Goal: Information Seeking & Learning: Learn about a topic

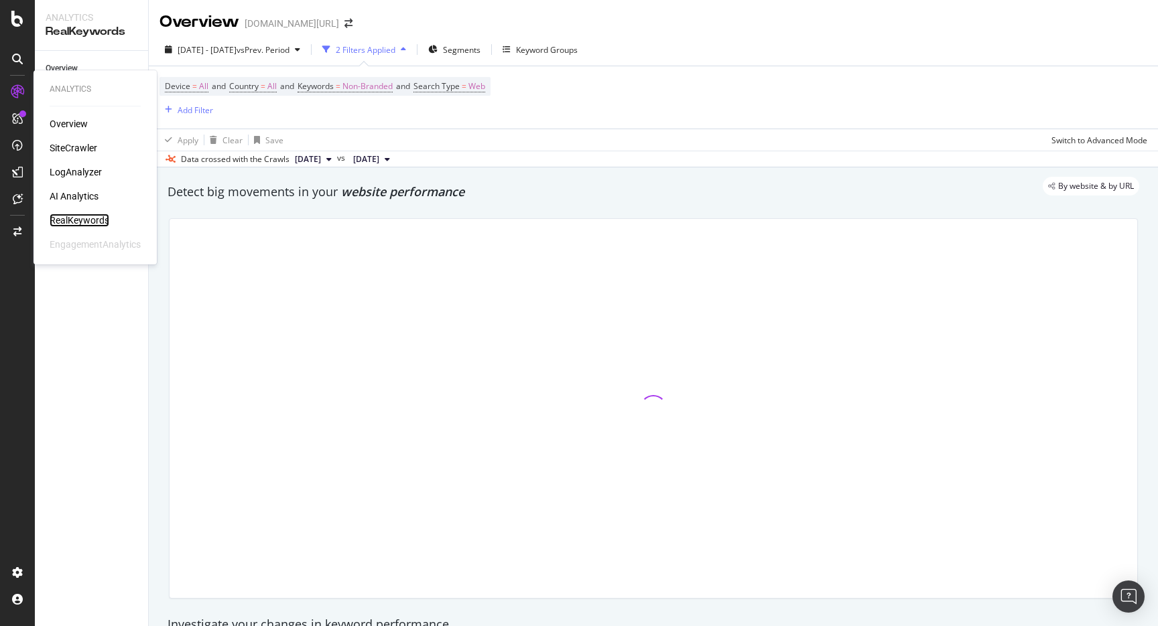
click at [87, 218] on div "RealKeywords" at bounding box center [80, 220] width 60 height 13
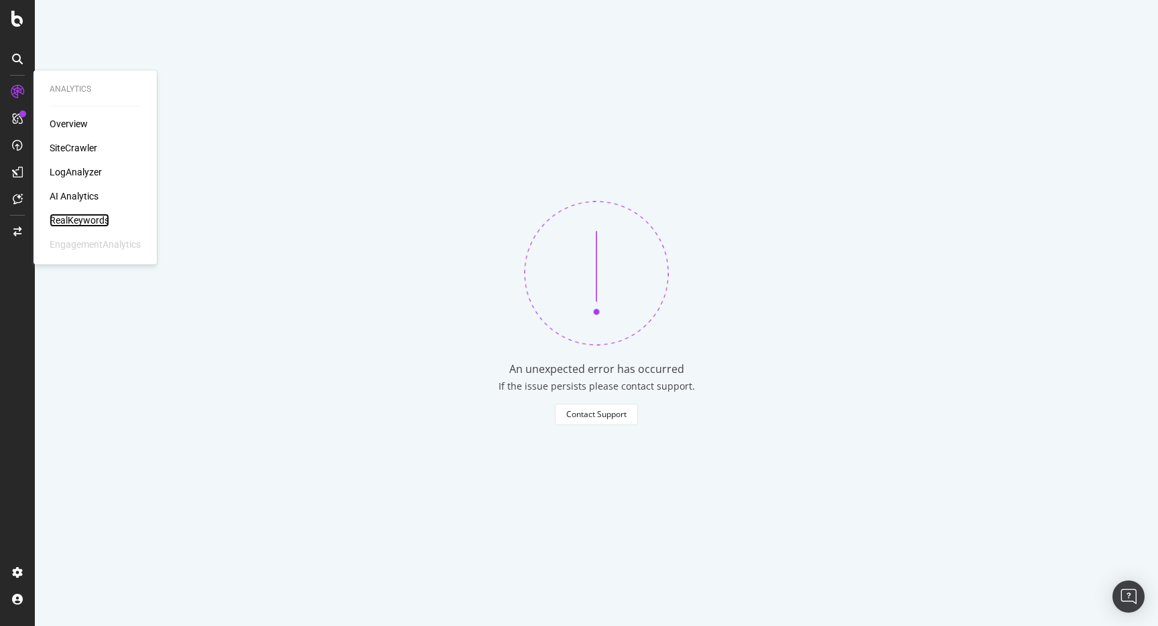
click at [104, 226] on div "RealKeywords" at bounding box center [80, 220] width 60 height 13
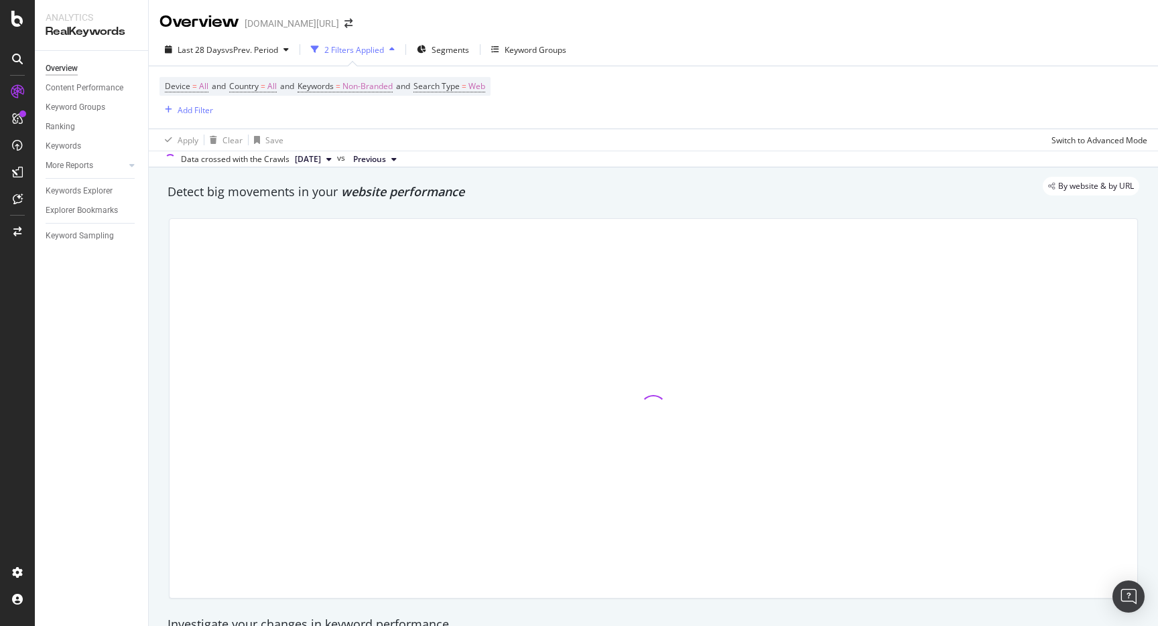
click at [454, 36] on div "Last 28 Days vs Prev. Period 2 Filters Applied Segments Keyword Groups Device =…" at bounding box center [653, 101] width 1009 height 134
click at [447, 50] on span "Segments" at bounding box center [450, 49] width 38 height 11
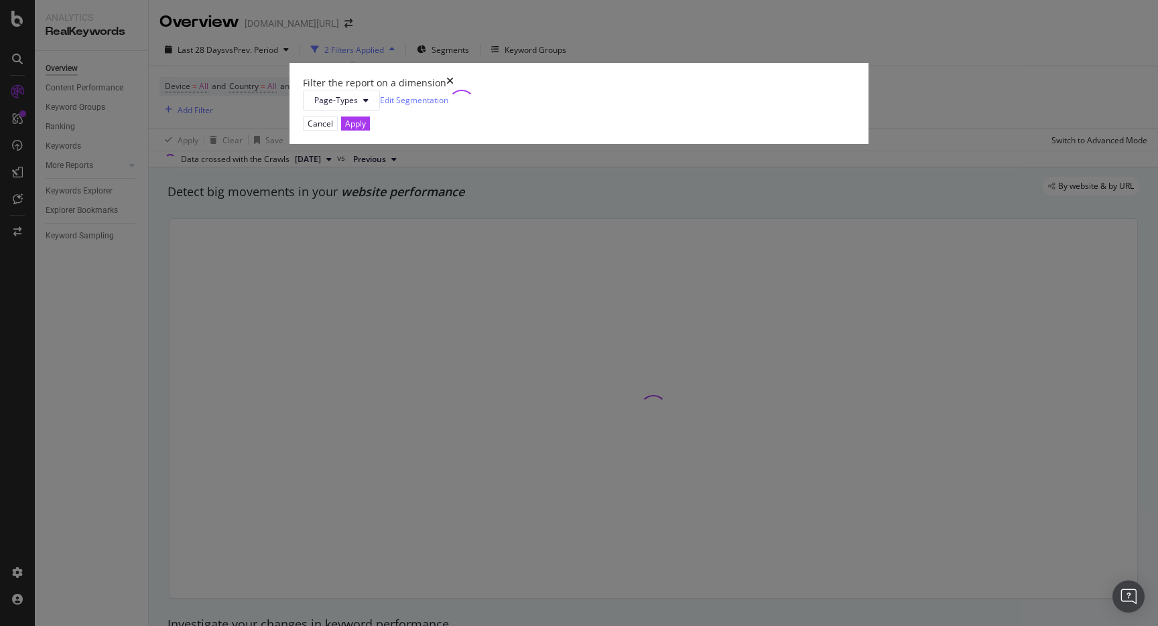
click at [584, 58] on div "Filter the report on a dimension Page-Types Edit Segmentation Cancel Apply" at bounding box center [579, 313] width 1158 height 626
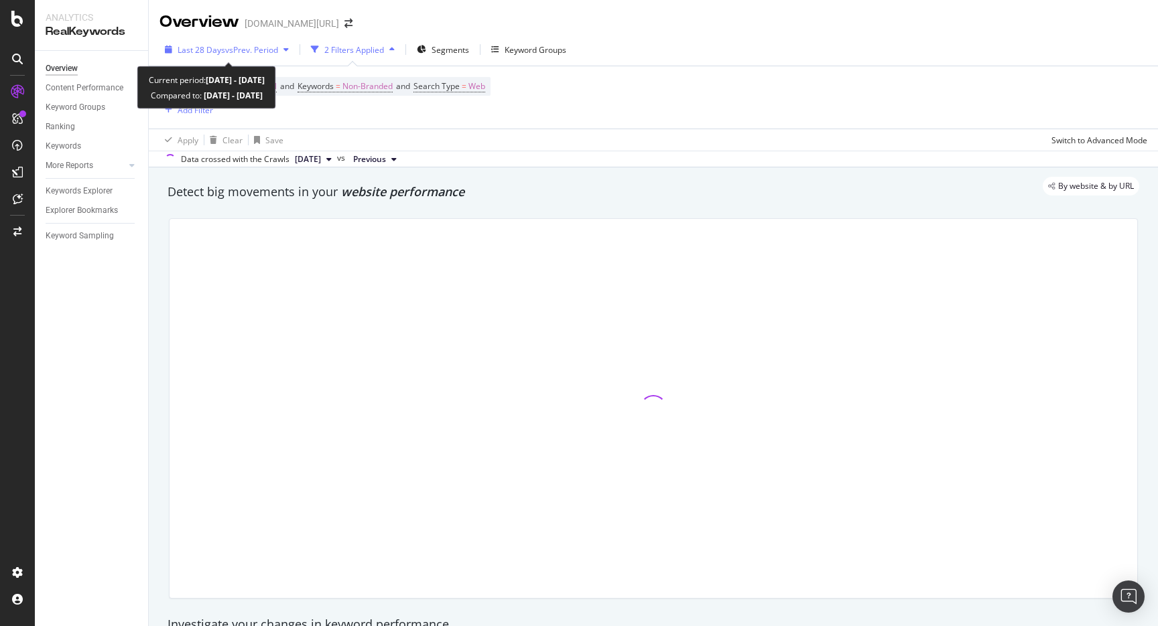
click at [263, 55] on div "Last 28 Days vs Prev. Period" at bounding box center [228, 49] width 101 height 11
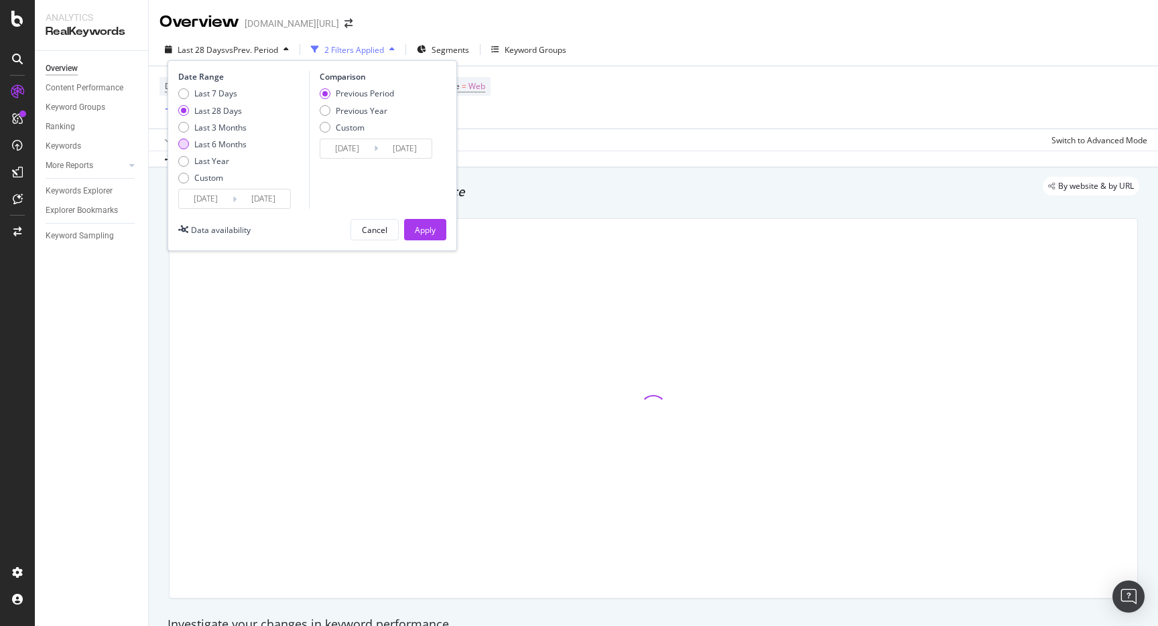
click at [224, 146] on div "Last 6 Months" at bounding box center [220, 144] width 52 height 11
type input "[DATE]"
click at [417, 231] on div "Apply" at bounding box center [425, 229] width 21 height 11
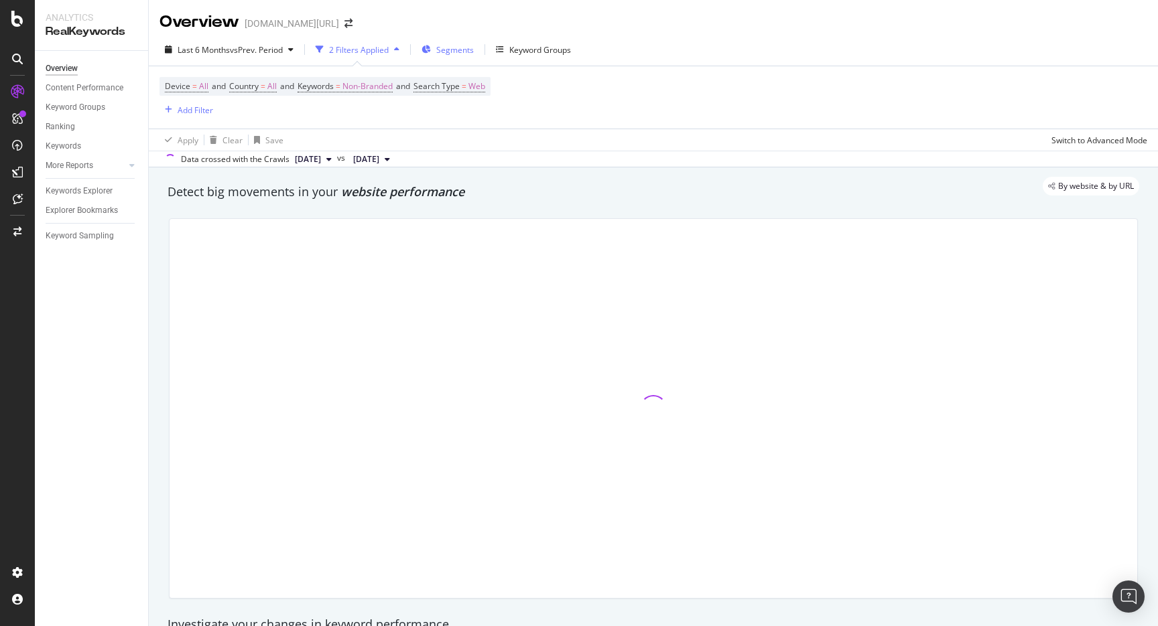
click at [421, 50] on button "Segments" at bounding box center [447, 49] width 63 height 21
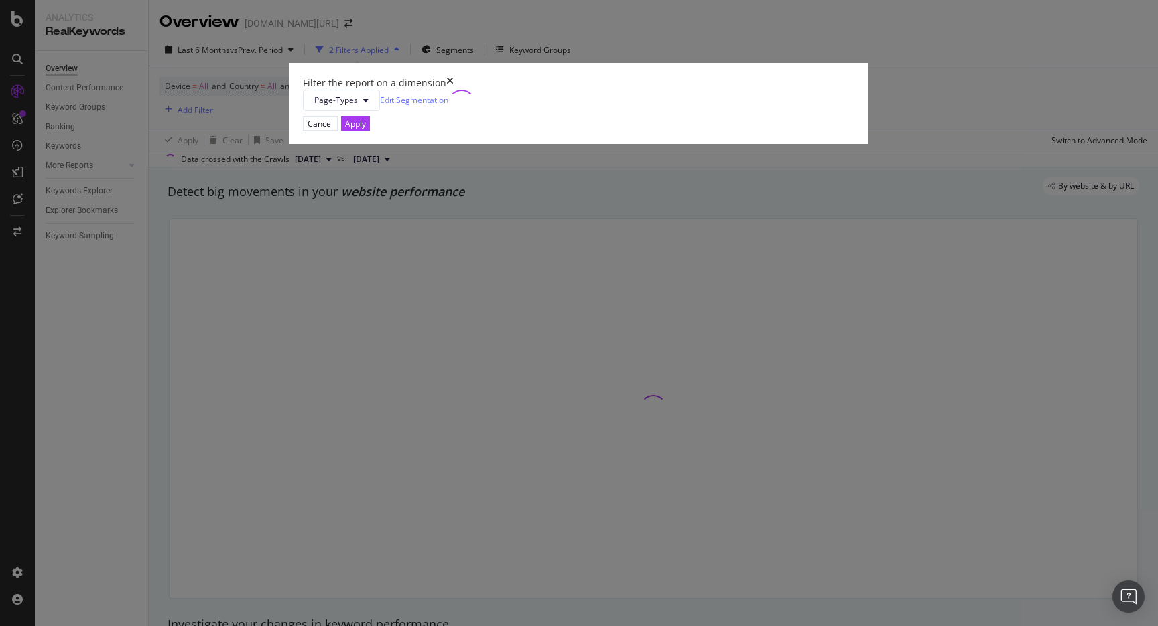
click at [614, 16] on div "Filter the report on a dimension Page-Types Edit Segmentation Cancel Apply" at bounding box center [579, 313] width 1158 height 626
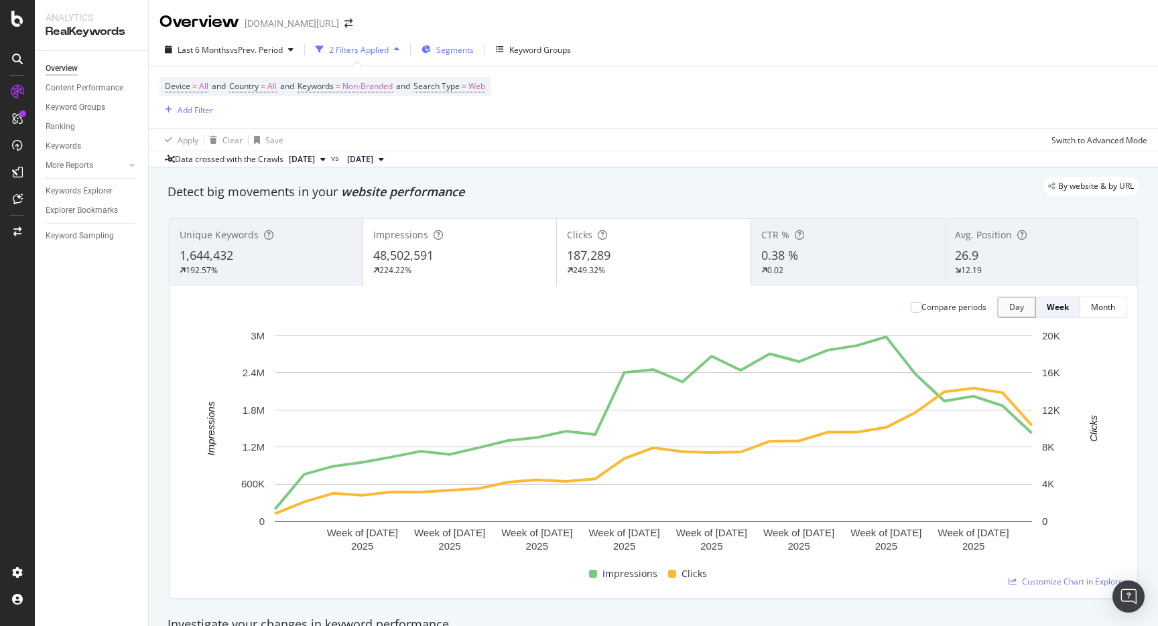
click at [446, 48] on span "Segments" at bounding box center [455, 49] width 38 height 11
click at [473, 57] on div "Segments" at bounding box center [447, 50] width 52 height 20
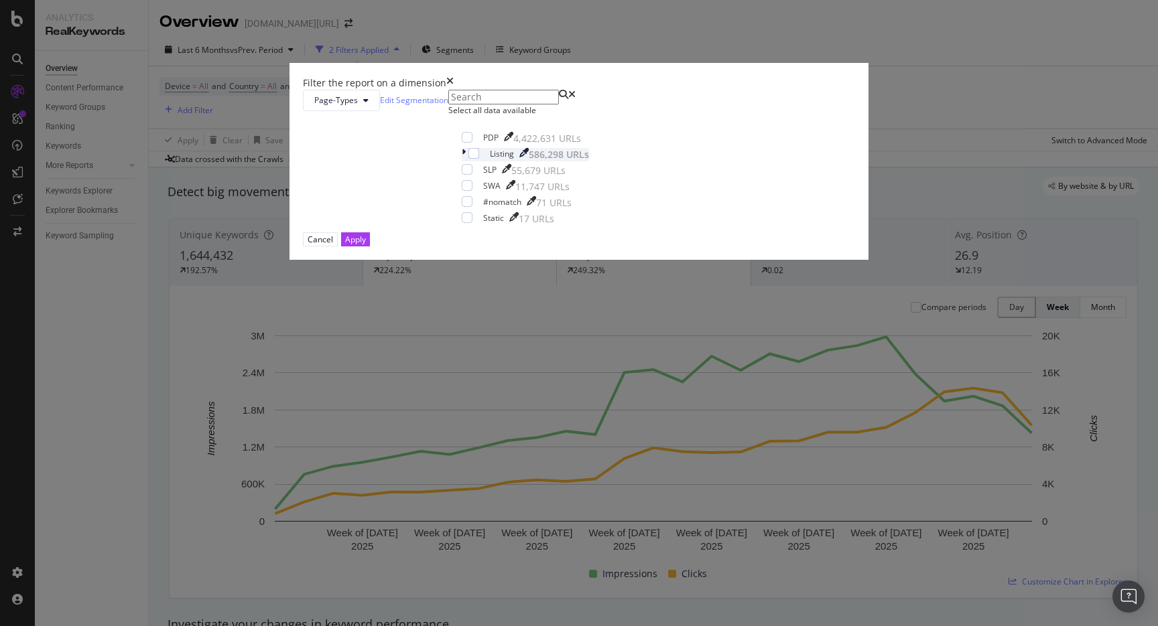
click at [462, 161] on icon "modal" at bounding box center [464, 154] width 4 height 13
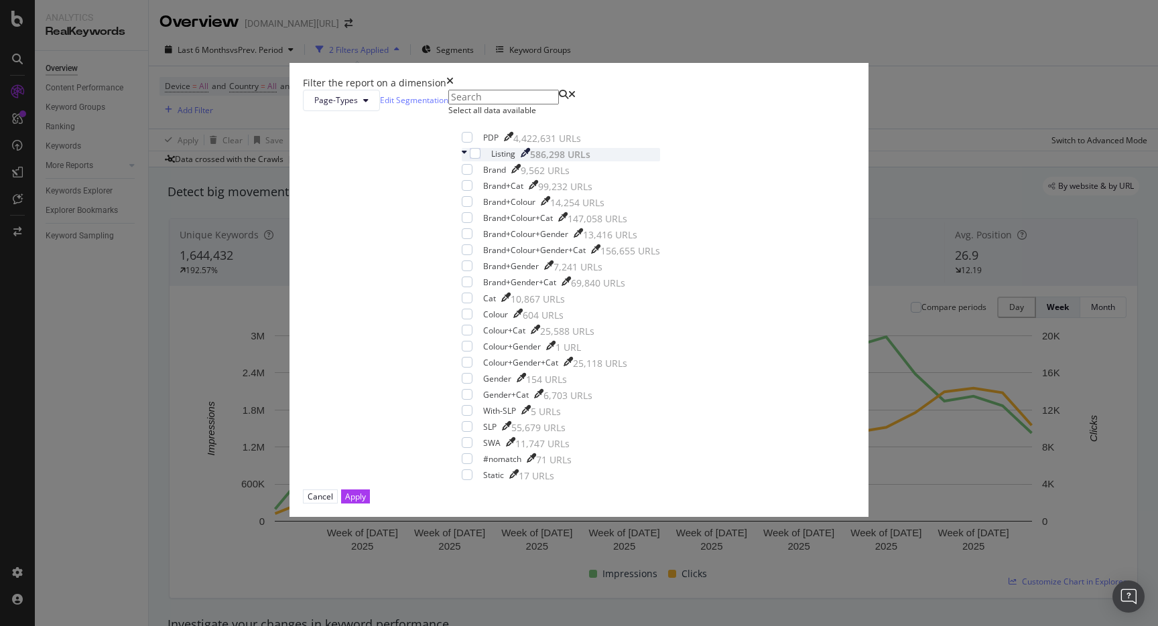
click at [462, 161] on icon "modal" at bounding box center [464, 154] width 5 height 13
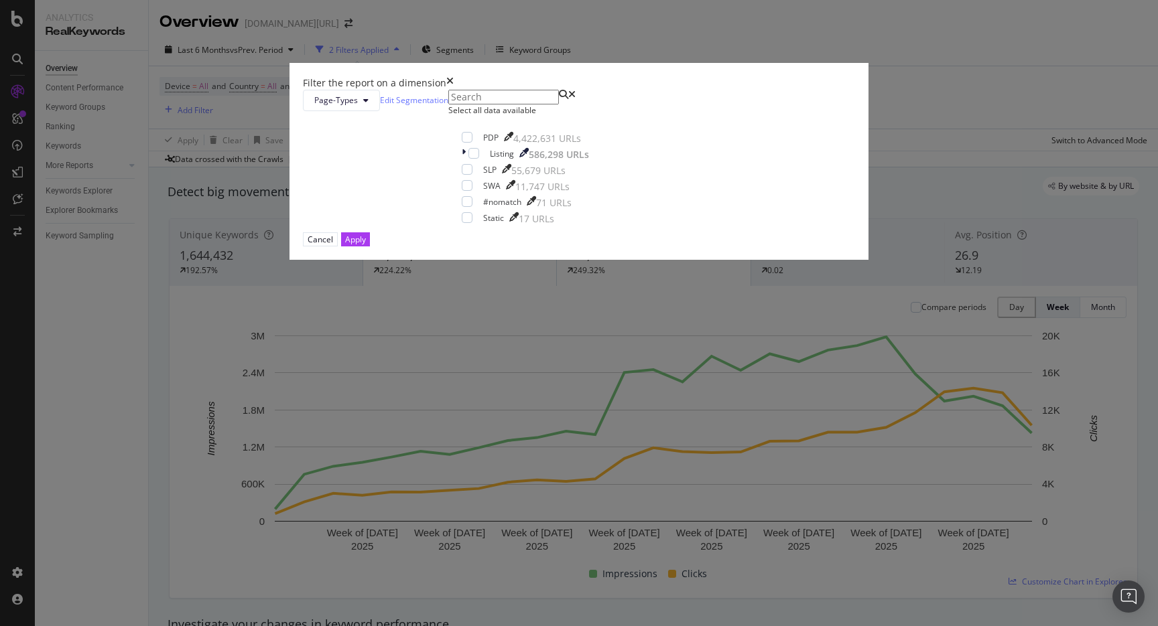
click at [585, 98] on div "Filter the report on a dimension Page-Types Edit Segmentation Select all data a…" at bounding box center [579, 313] width 1158 height 626
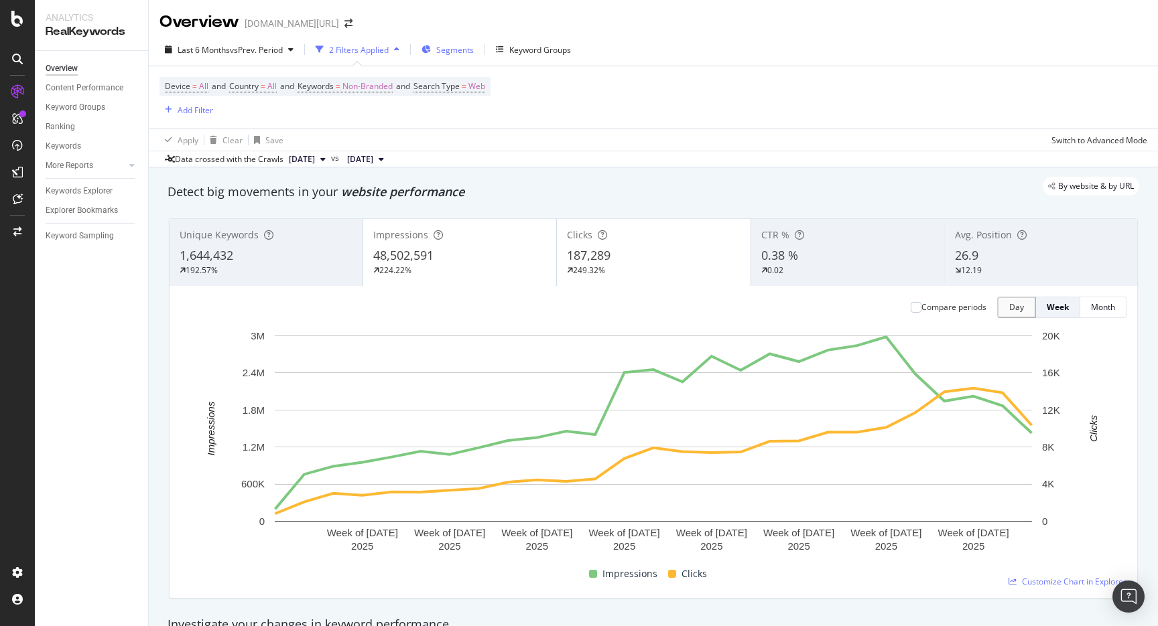
click at [468, 50] on span "Segments" at bounding box center [455, 49] width 38 height 11
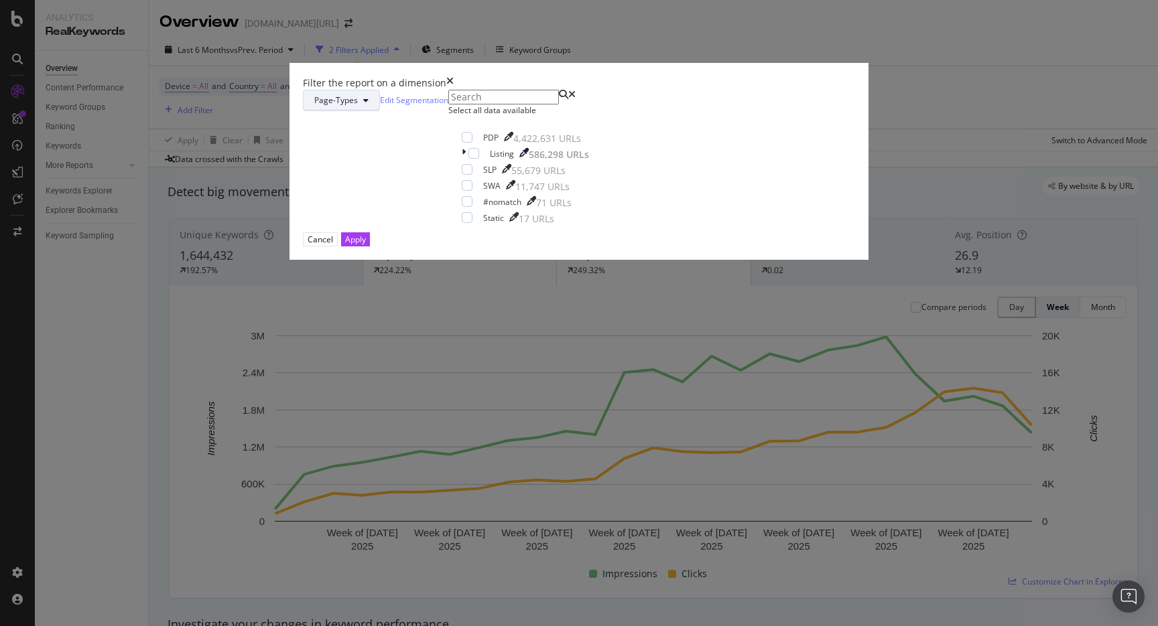
click at [358, 106] on span "Page-Types" at bounding box center [336, 99] width 44 height 11
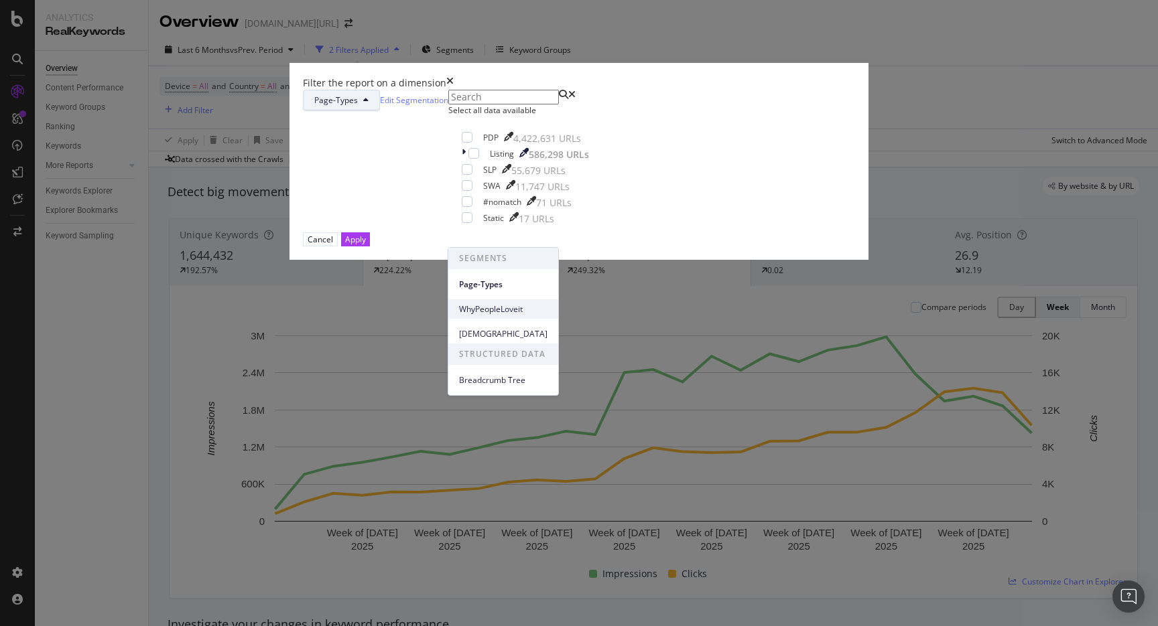
click at [498, 318] on div "WhyPeopleLoveit" at bounding box center [503, 309] width 110 height 19
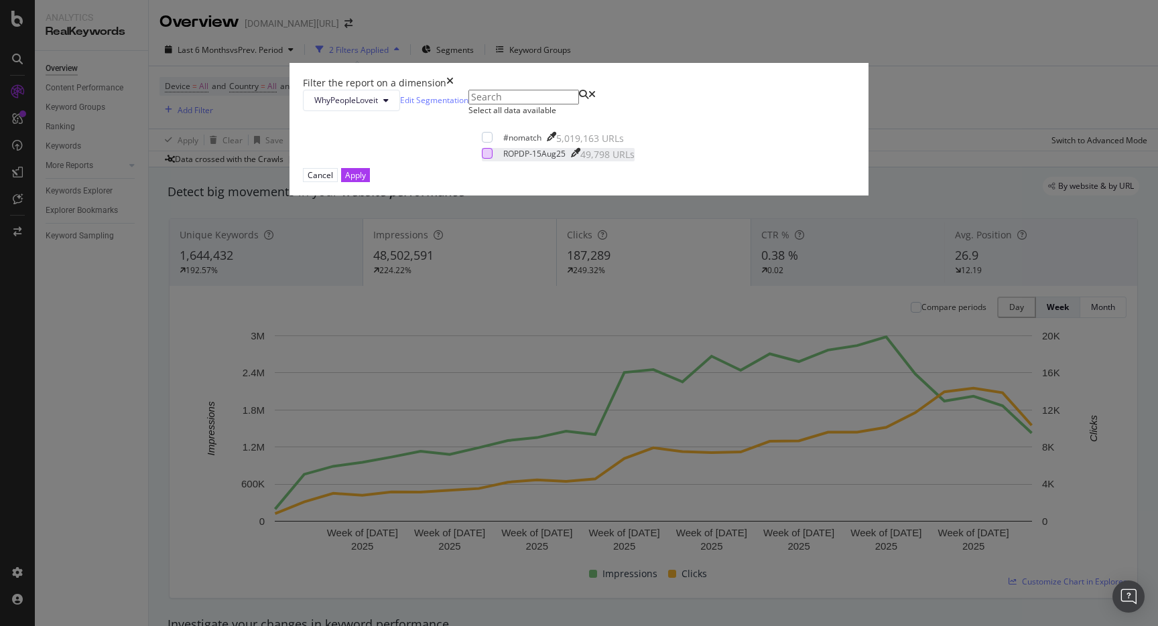
click at [482, 159] on div "modal" at bounding box center [487, 153] width 11 height 11
click at [366, 181] on div "Apply" at bounding box center [355, 175] width 21 height 11
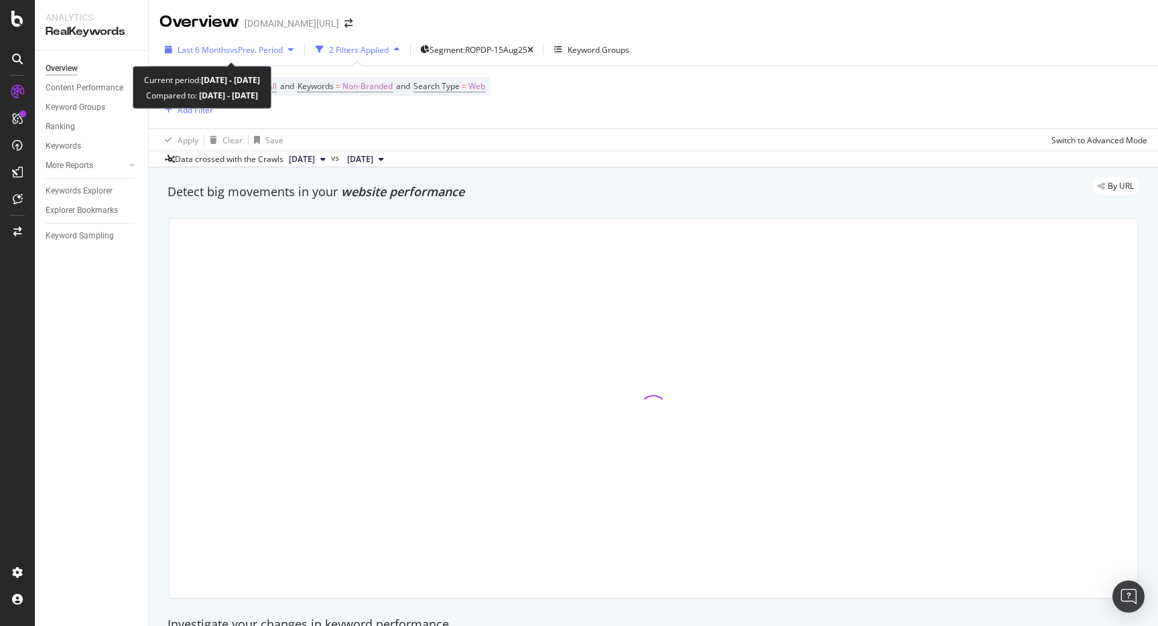
click at [209, 48] on span "Last 6 Months" at bounding box center [204, 49] width 52 height 11
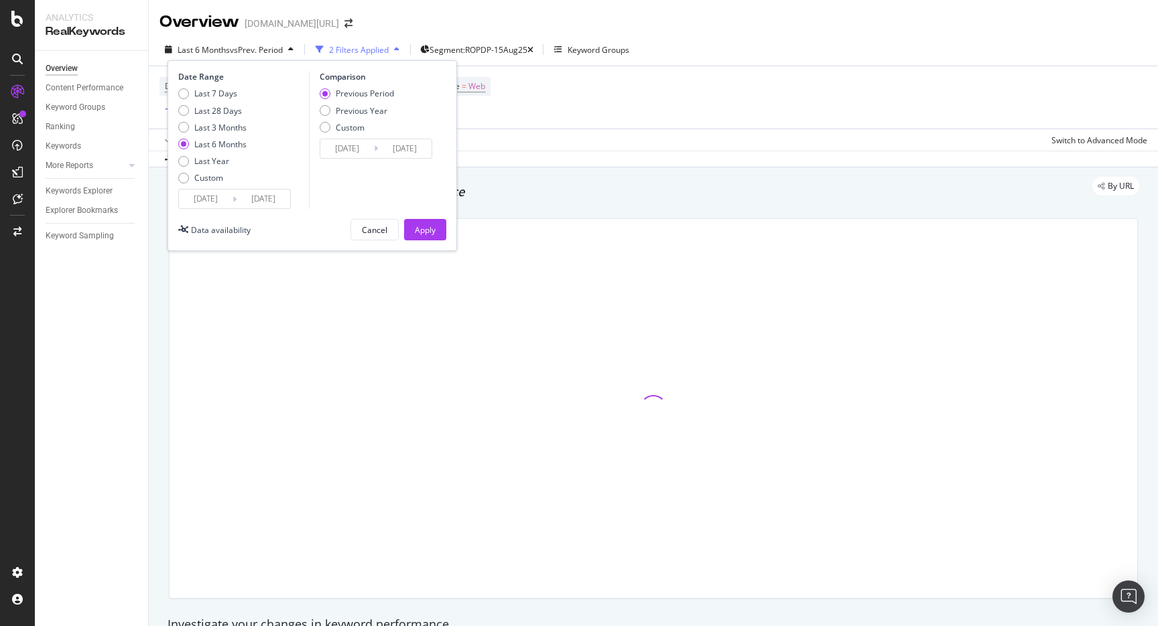
click at [590, 125] on div "Device = All and Country = All and Keywords = Non-Branded and Search Type = Web…" at bounding box center [653, 97] width 988 height 62
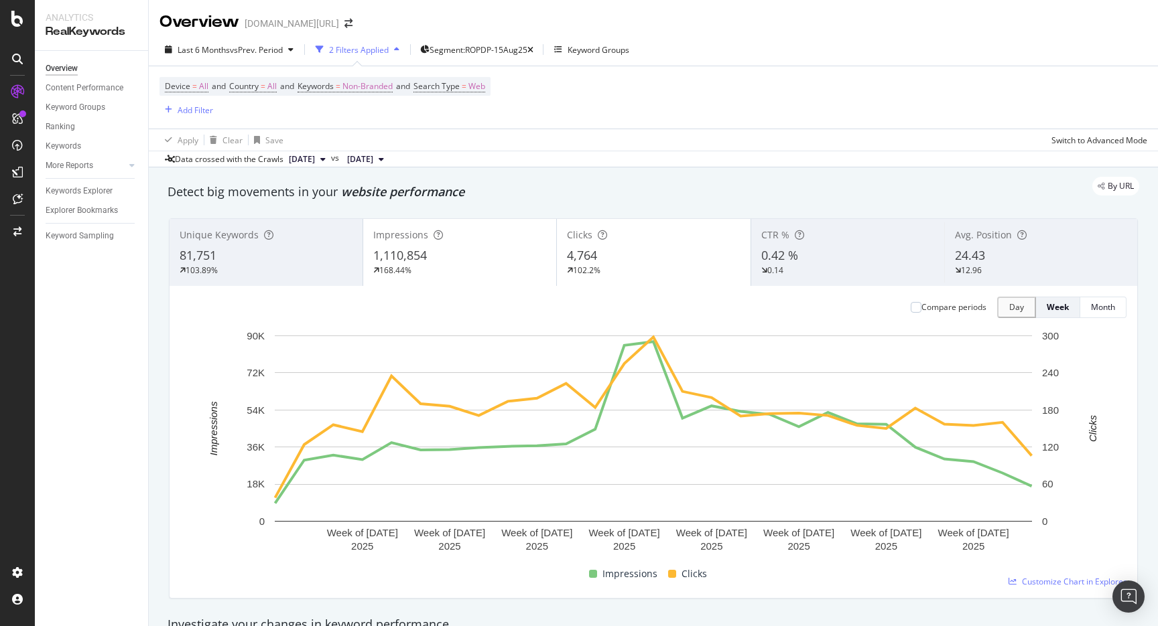
click at [301, 254] on div "81,751" at bounding box center [266, 255] width 173 height 17
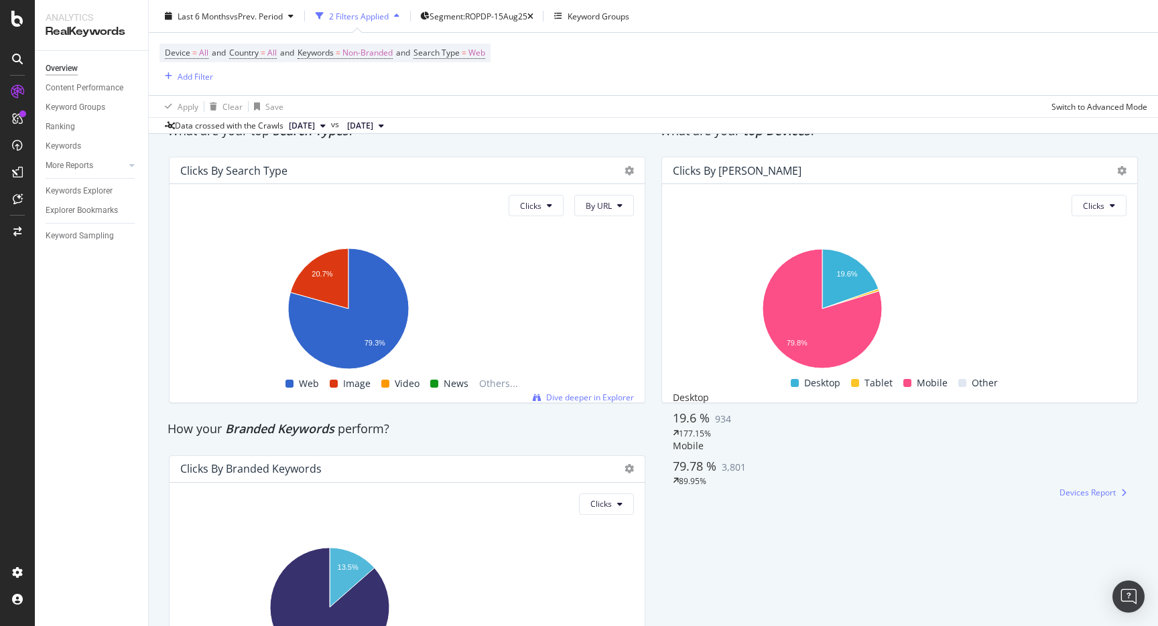
scroll to position [2387, 0]
